Goal: Use online tool/utility: Utilize a website feature to perform a specific function

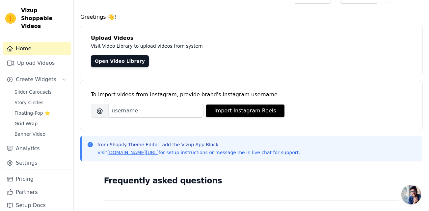
scroll to position [12, 0]
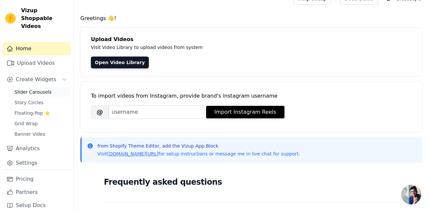
click at [40, 89] on span "Slider Carousels" at bounding box center [32, 92] width 37 height 7
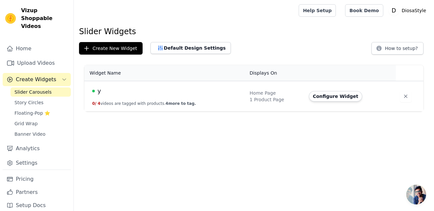
click at [182, 106] on span "4 more to tag." at bounding box center [181, 103] width 30 height 5
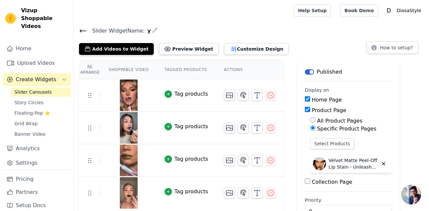
click at [145, 32] on span "y" at bounding box center [148, 31] width 6 height 8
click at [187, 50] on button "Preview Widget" at bounding box center [188, 49] width 59 height 12
